Goal: Use online tool/utility: Utilize a website feature to perform a specific function

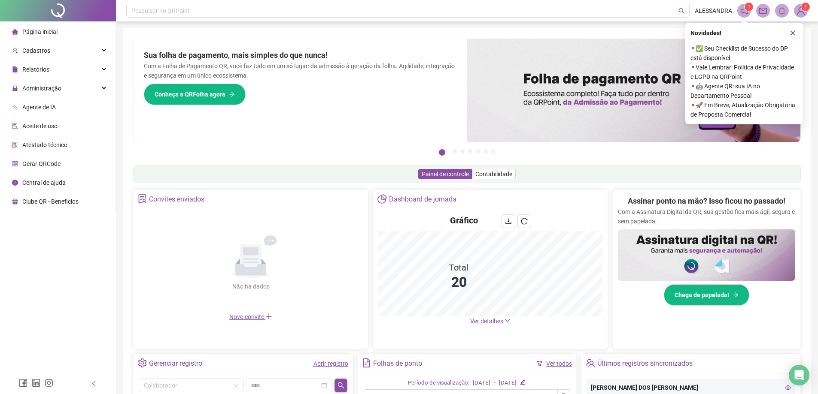
click at [49, 166] on span "Gerar QRCode" at bounding box center [41, 163] width 38 height 7
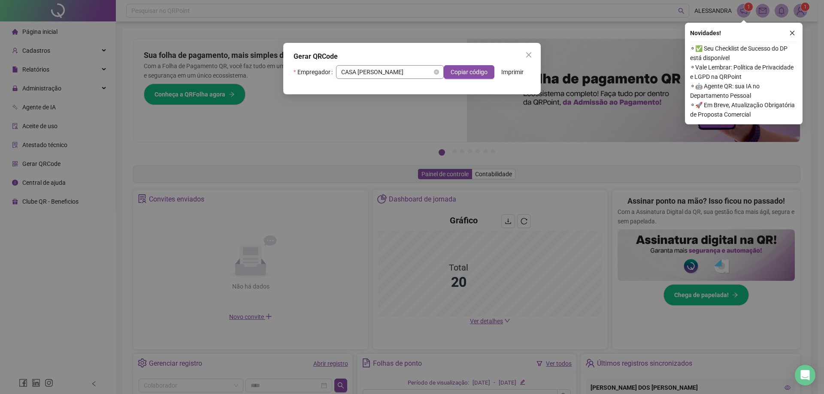
click at [424, 71] on span "CASA SANTIAGO BELA AURORA" at bounding box center [389, 72] width 97 height 13
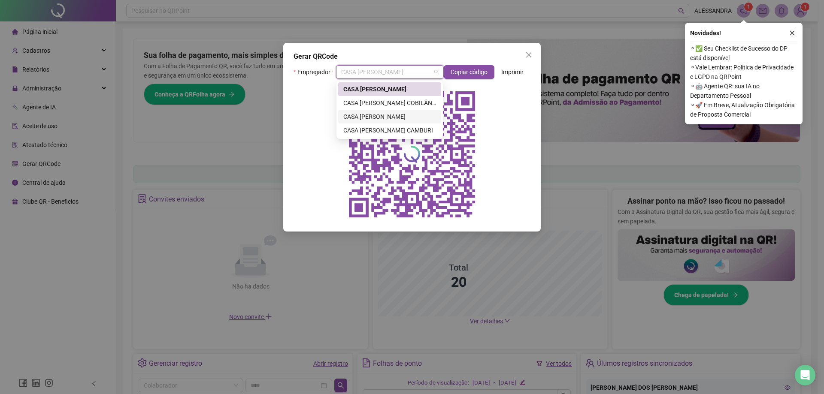
click at [397, 116] on div "CASA SANTIAGO GLÓRIA" at bounding box center [389, 116] width 93 height 9
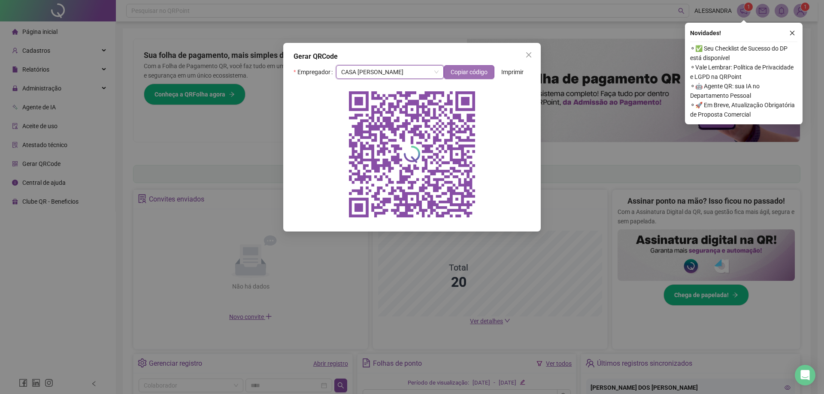
click at [472, 76] on span "Copiar código" at bounding box center [469, 71] width 37 height 9
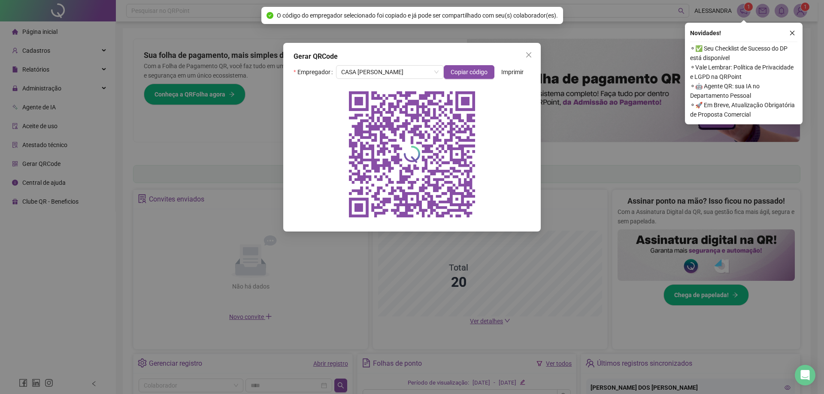
click at [521, 70] on span "Imprimir" at bounding box center [512, 71] width 22 height 9
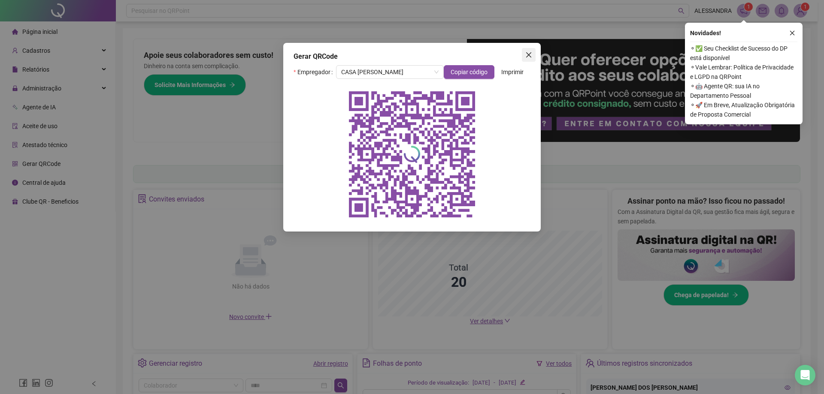
click at [535, 57] on span "Close" at bounding box center [529, 54] width 14 height 7
